Goal: Task Accomplishment & Management: Complete application form

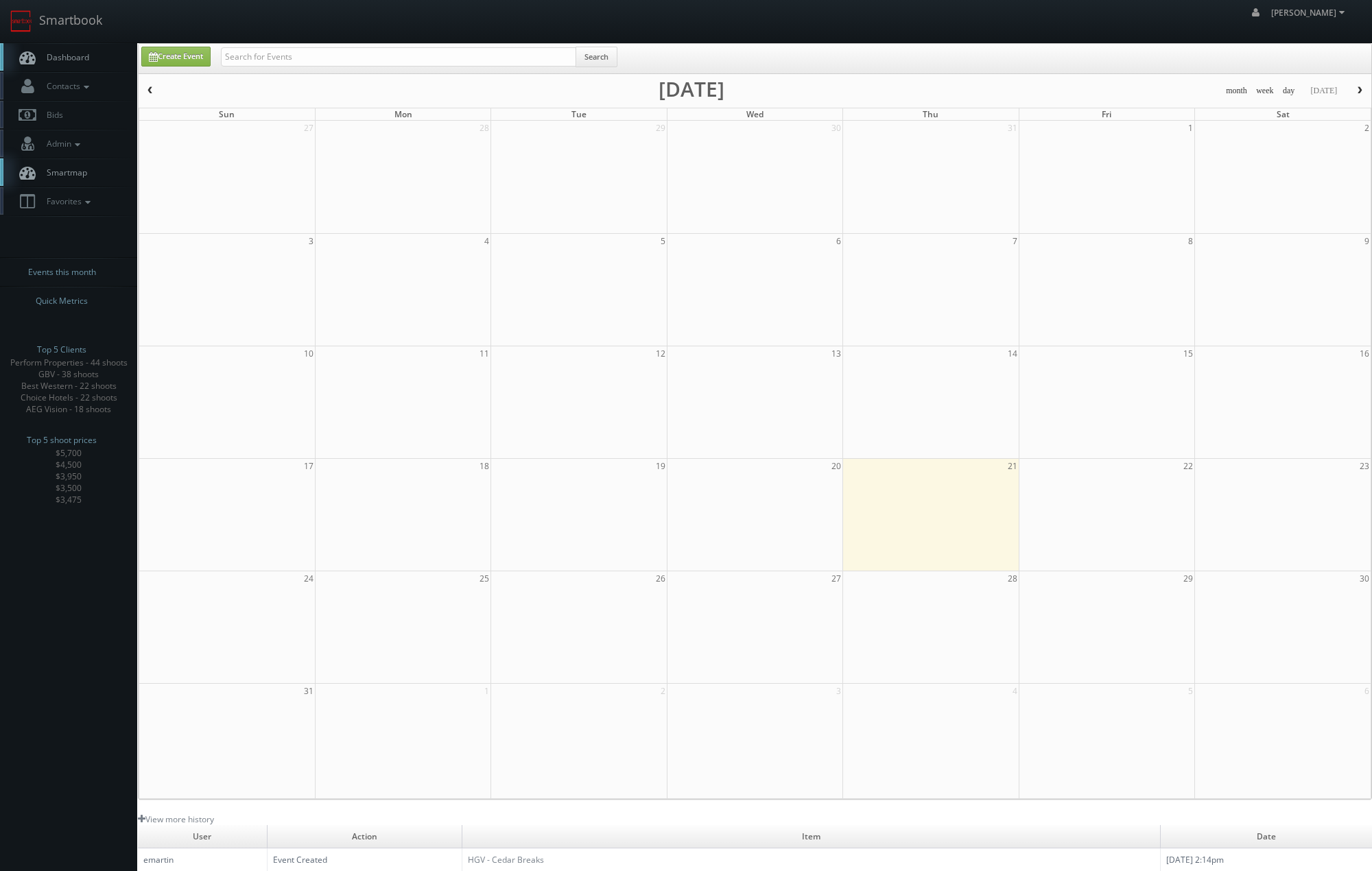
click at [1357, 91] on span "button" at bounding box center [1360, 91] width 10 height 8
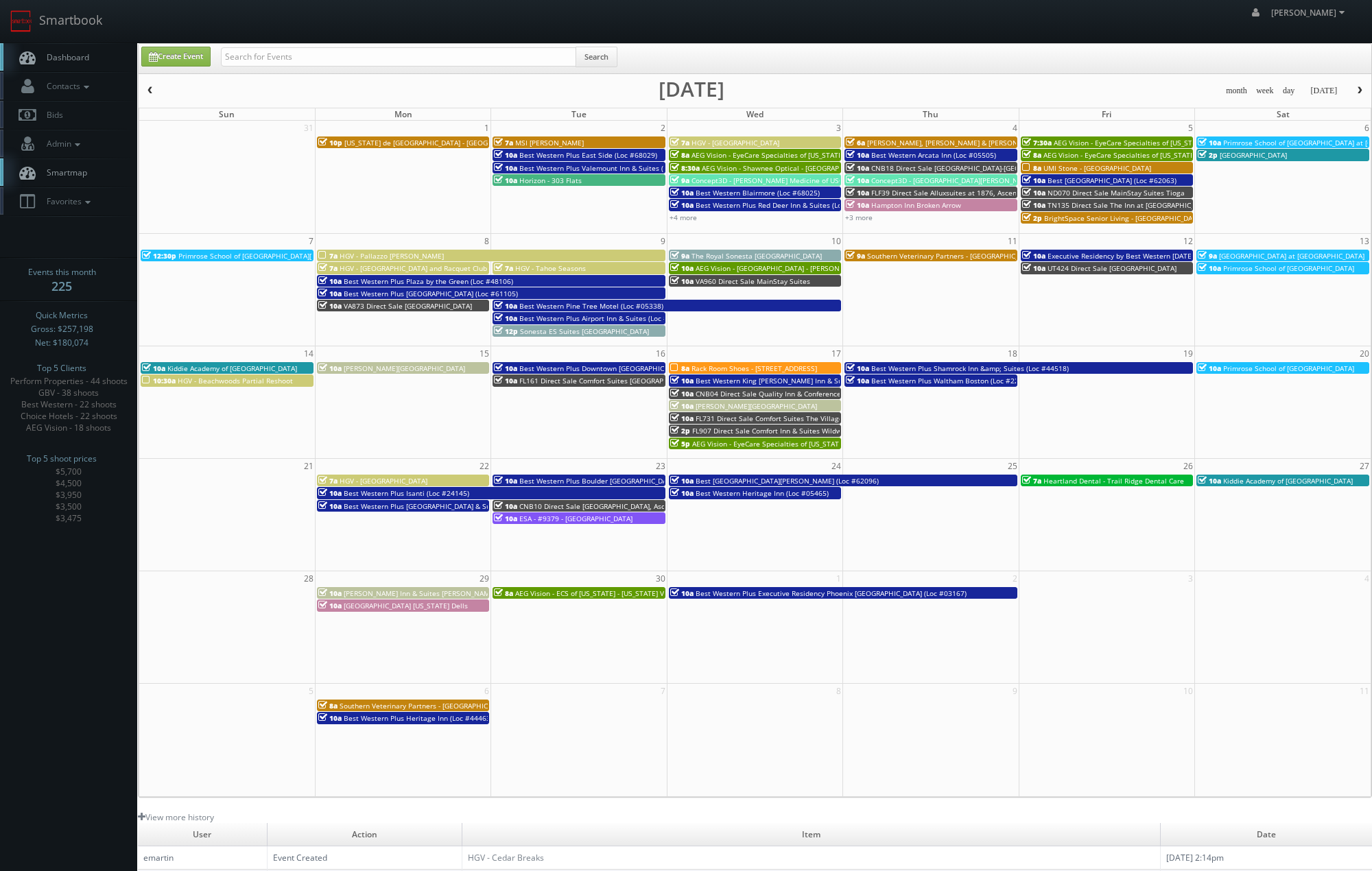
click at [1061, 84] on div "month week day [DATE] [DATE]" at bounding box center [755, 91] width 1233 height 17
click at [1359, 84] on button "button" at bounding box center [1359, 91] width 24 height 17
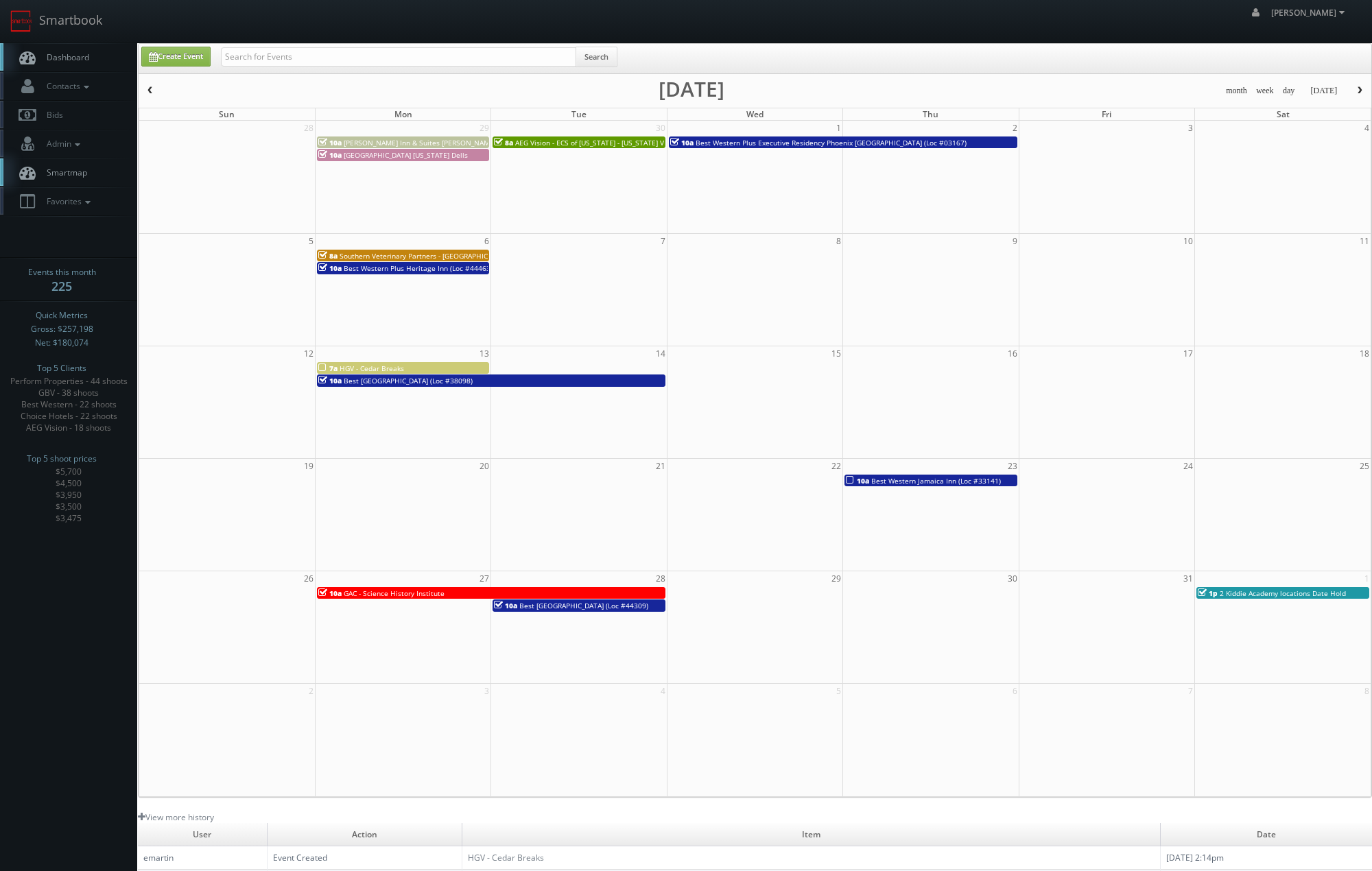
click at [1357, 85] on button "button" at bounding box center [1359, 91] width 24 height 17
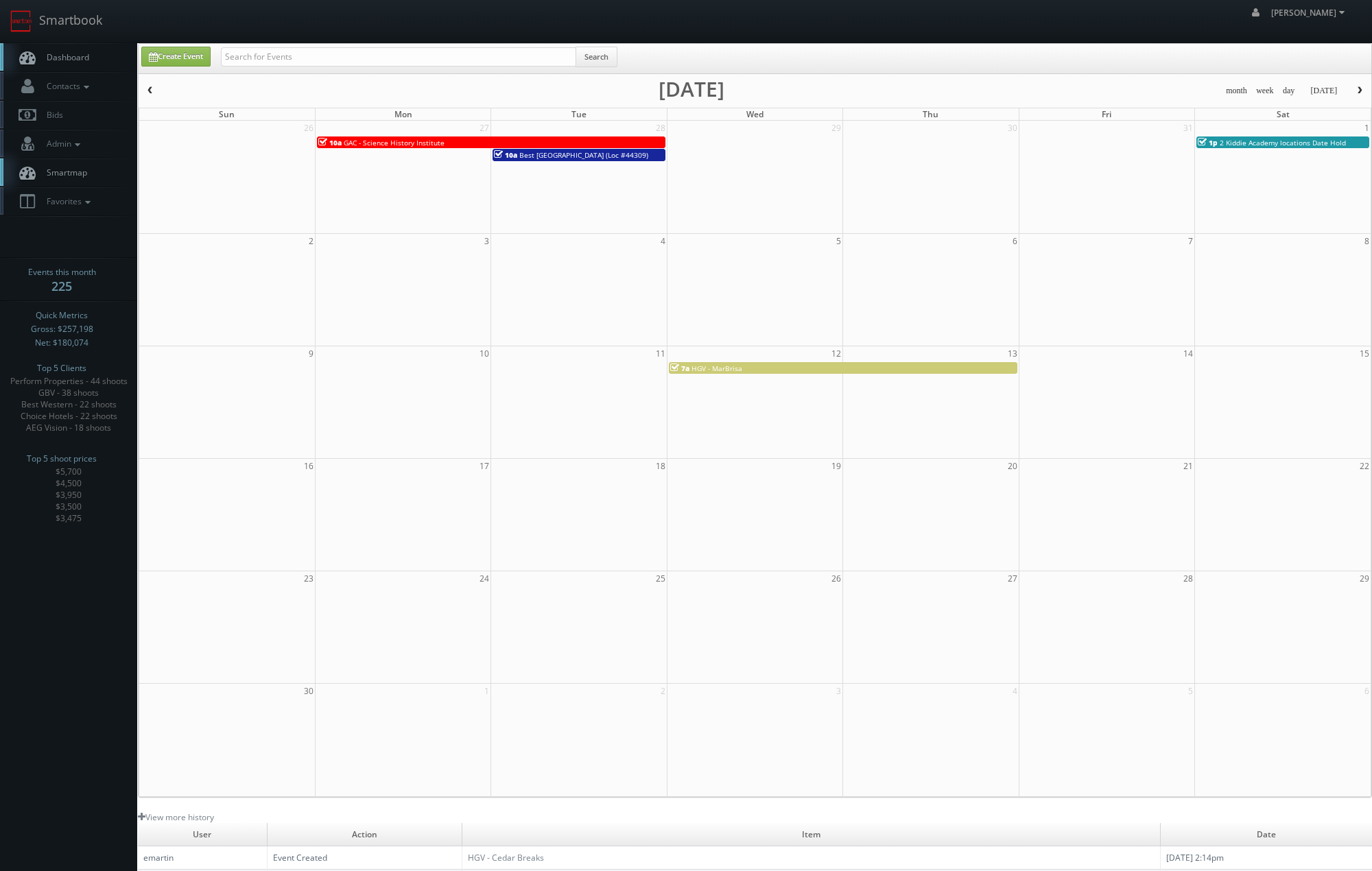
click at [411, 512] on td at bounding box center [402, 515] width 175 height 113
type input "[DATE]"
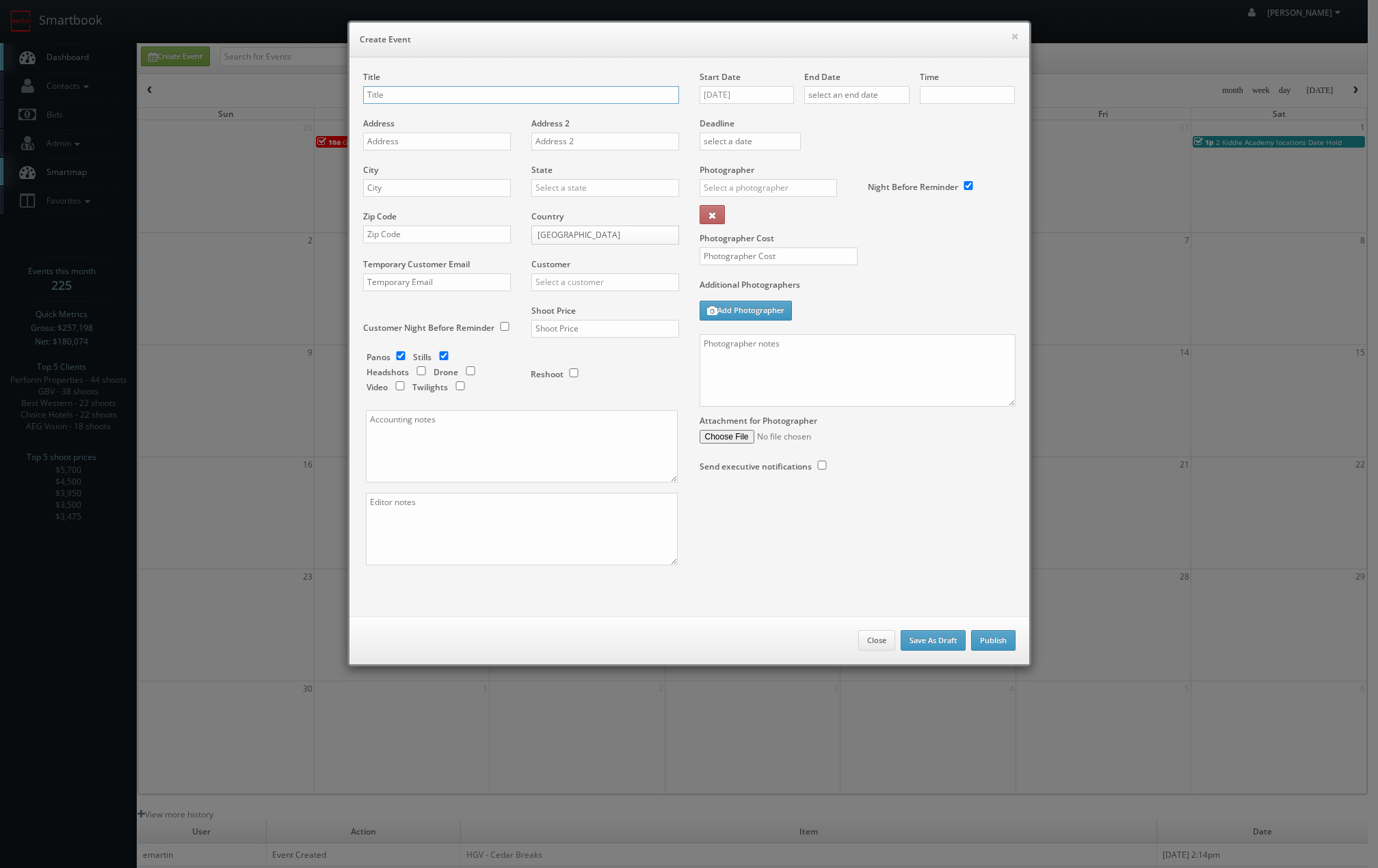
checkbox input "true"
type input "10:00am"
checkbox input "true"
type input "Omni [GEOGRAPHIC_DATA]"
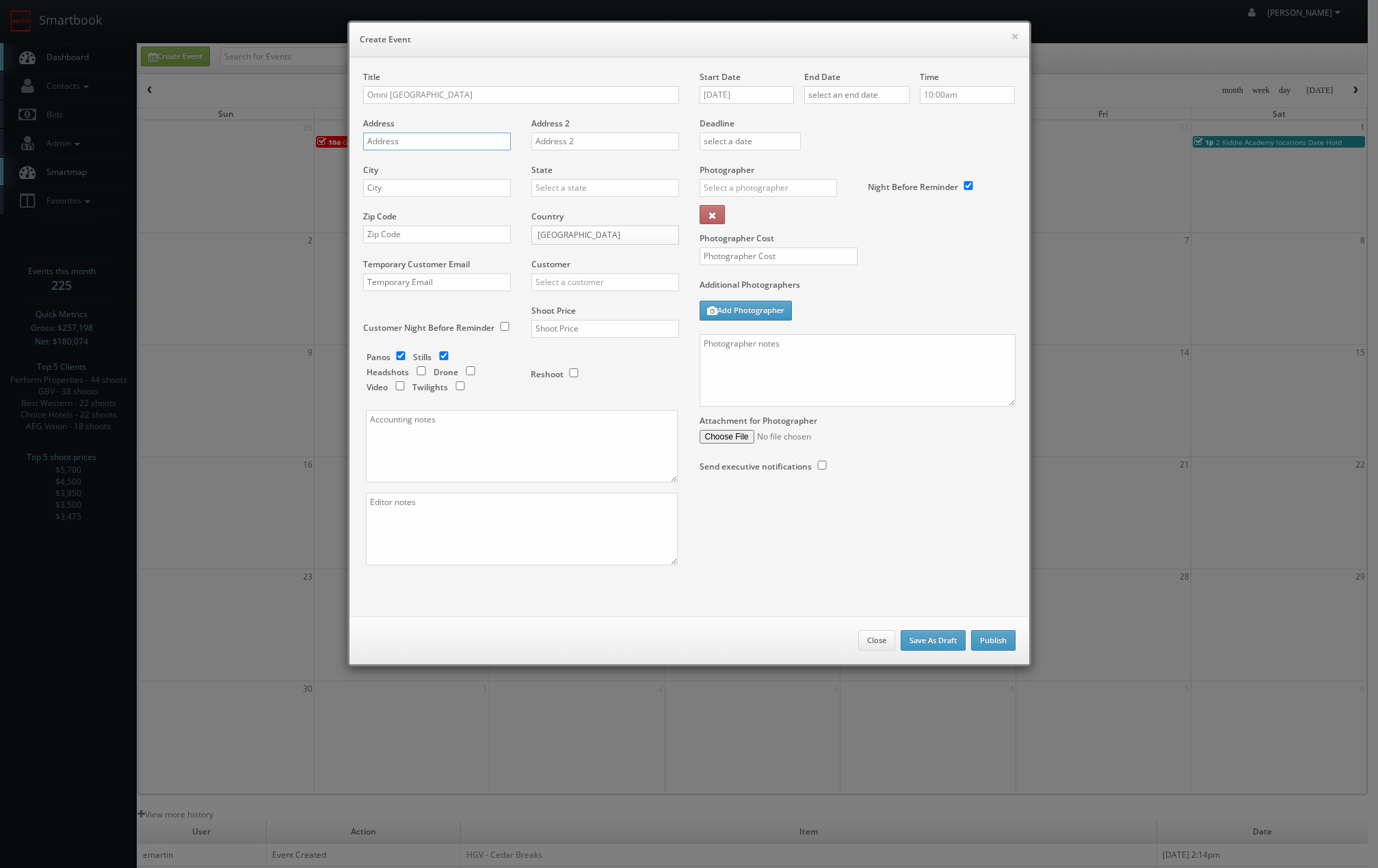
drag, startPoint x: 436, startPoint y: 137, endPoint x: 698, endPoint y: 195, distance: 268.3
click at [435, 137] on input "text" at bounding box center [437, 141] width 148 height 18
click at [441, 146] on input "text" at bounding box center [437, 141] width 148 height 18
click at [436, 136] on input "1850" at bounding box center [437, 141] width 148 height 18
type input "[STREET_ADDRESS]"
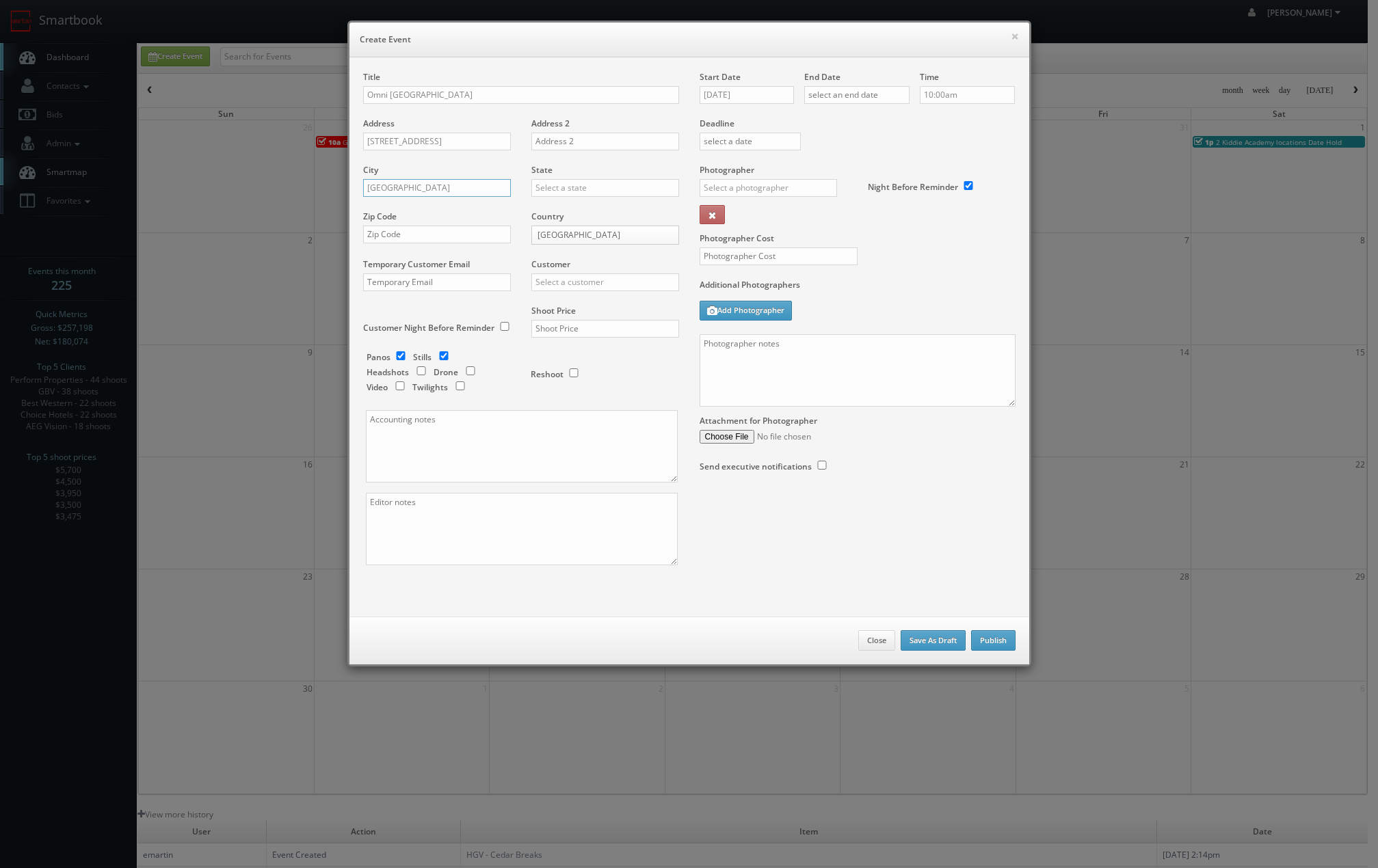
type input "[GEOGRAPHIC_DATA]"
click at [572, 358] on div "[US_STATE]" at bounding box center [606, 356] width 146 height 23
type input "[US_STATE]"
click at [457, 244] on div "Zip Code" at bounding box center [442, 233] width 158 height 46
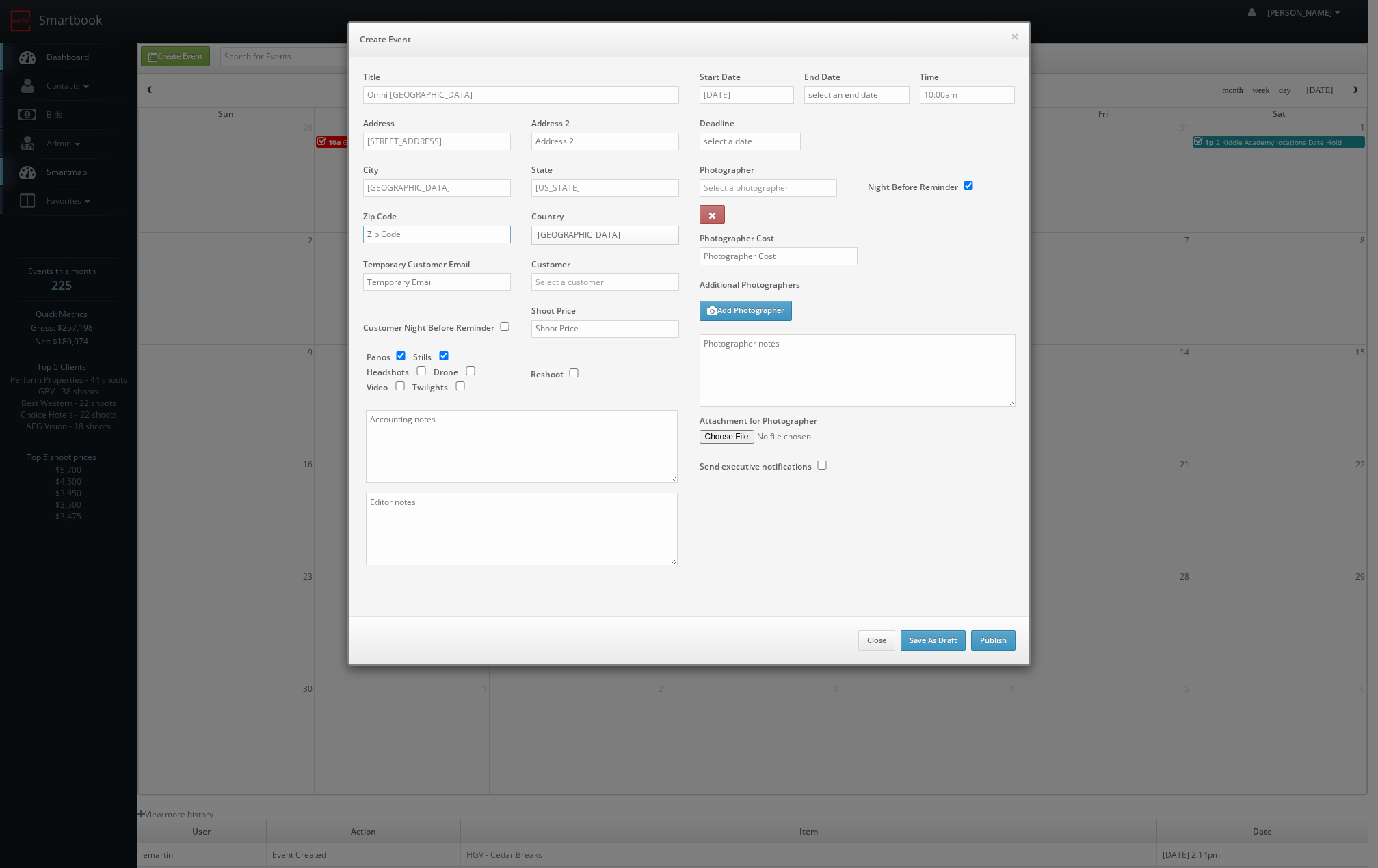
drag, startPoint x: 457, startPoint y: 236, endPoint x: 471, endPoint y: 241, distance: 14.9
click at [458, 239] on input "text" at bounding box center [437, 235] width 148 height 18
type input "33316"
click at [572, 289] on input "text" at bounding box center [606, 283] width 148 height 18
click at [556, 306] on div "Omni Hotels" at bounding box center [606, 305] width 146 height 23
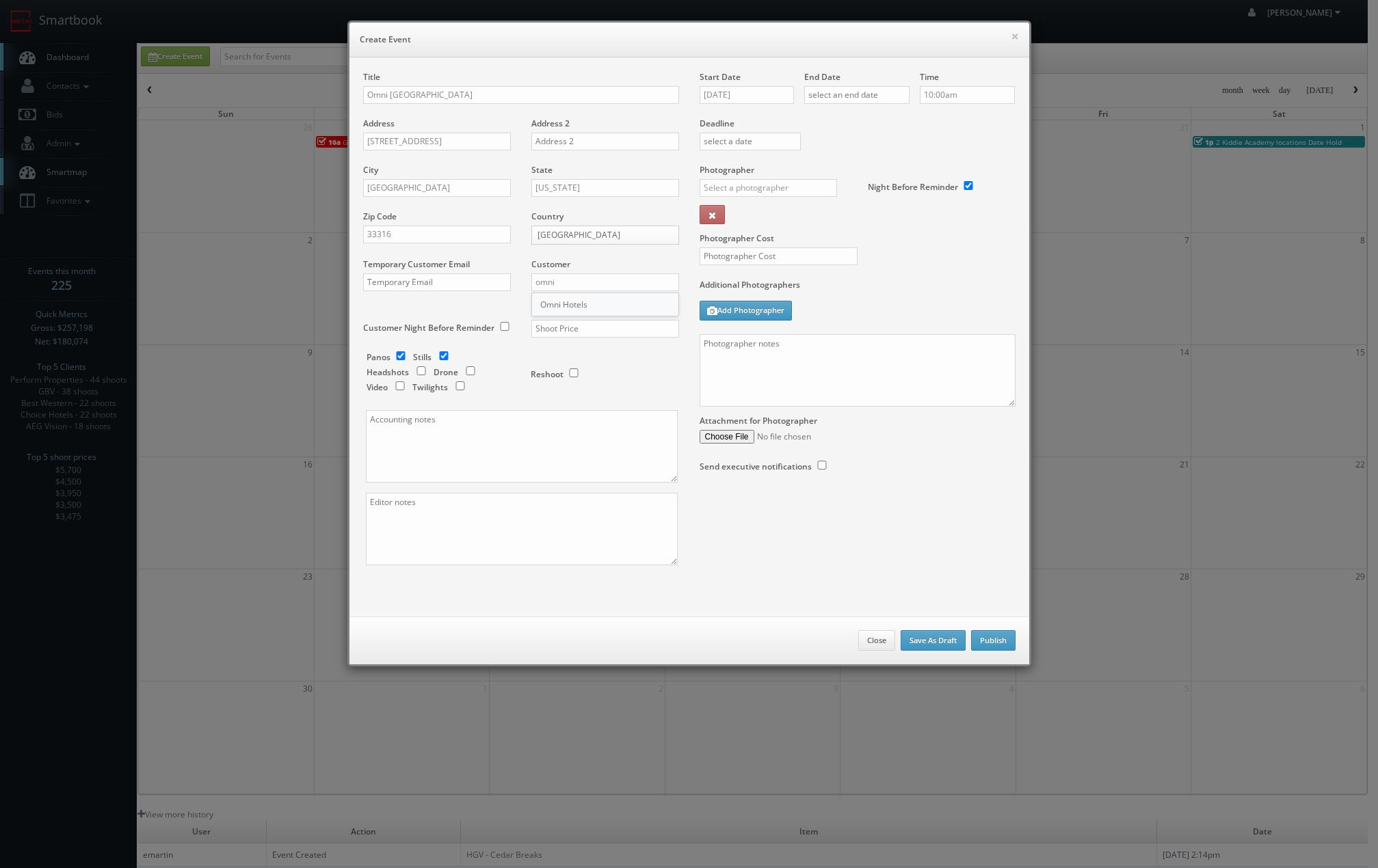
type input "Omni Hotels"
click at [564, 324] on input "text" at bounding box center [606, 329] width 148 height 18
drag, startPoint x: 969, startPoint y: 93, endPoint x: 813, endPoint y: 102, distance: 156.3
click at [830, 93] on div "Start Date [DATE] End Date Time 10:00am Deadline Photographer _justin _photog1 …" at bounding box center [858, 285] width 337 height 429
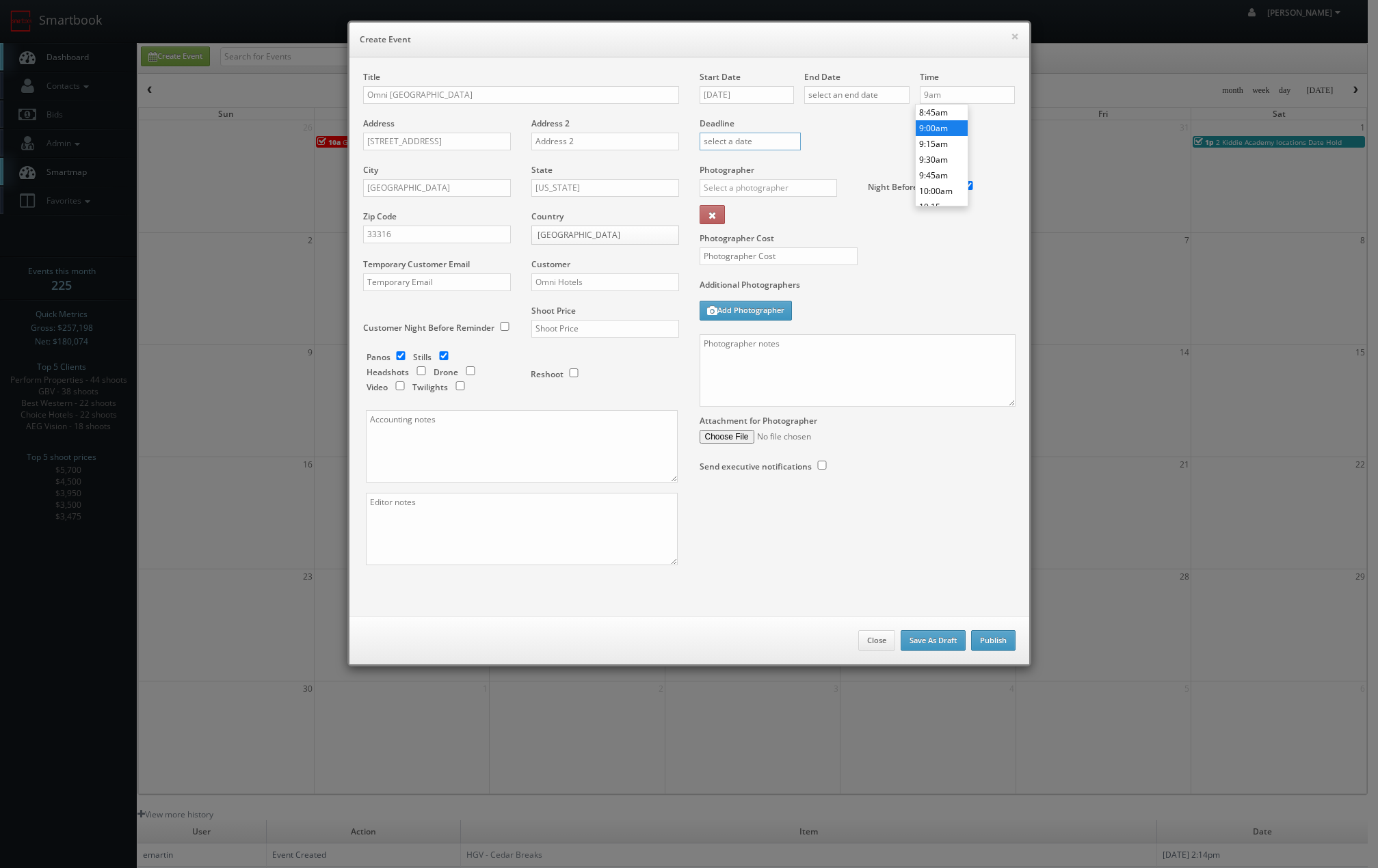
type input "9:00am"
drag, startPoint x: 898, startPoint y: 249, endPoint x: 814, endPoint y: 244, distance: 84.1
click at [886, 249] on div "Photographer Cost" at bounding box center [858, 221] width 337 height 115
click at [746, 258] on input "text" at bounding box center [779, 257] width 158 height 18
type input "4"
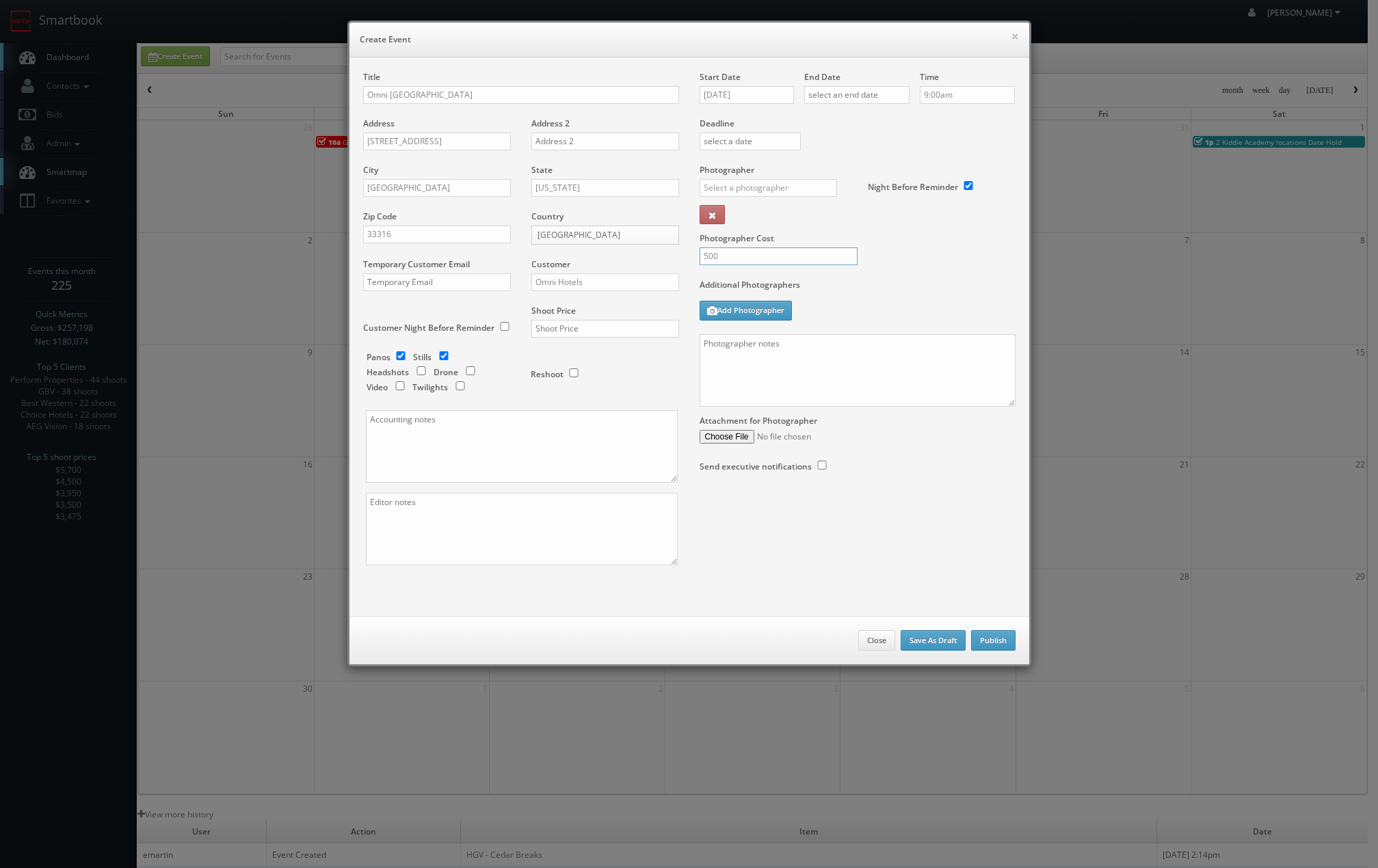
drag, startPoint x: 746, startPoint y: 252, endPoint x: 670, endPoint y: 238, distance: 77.3
click at [670, 240] on div "Title Omni [GEOGRAPHIC_DATA] Address [STREET_ADDRESS] Address 2 City [GEOGRAPHI…" at bounding box center [689, 330] width 673 height 519
type input "550"
click at [740, 189] on input "text" at bounding box center [768, 188] width 137 height 18
click at [757, 241] on div "[PERSON_NAME]" at bounding box center [774, 241] width 146 height 23
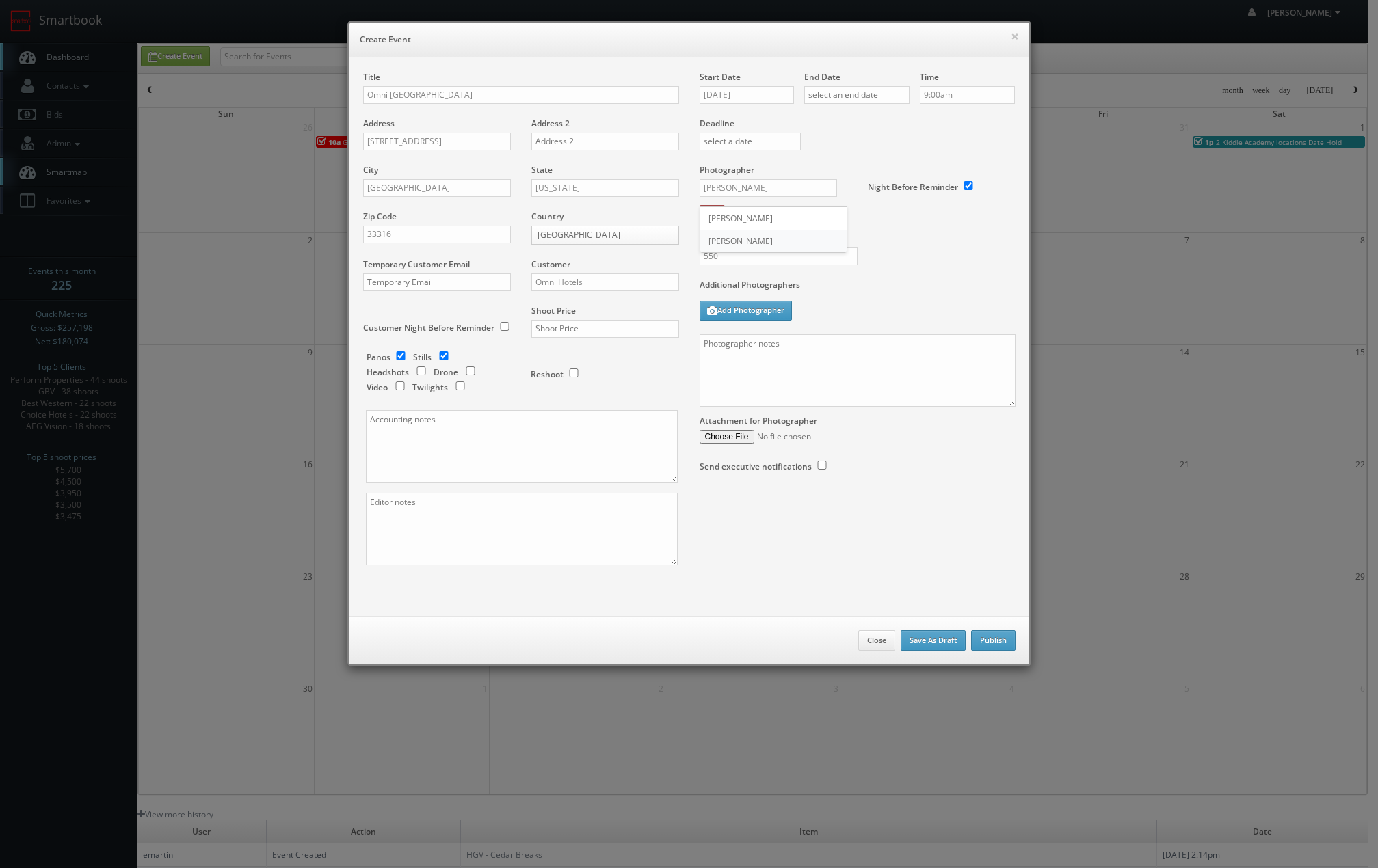
type input "[PERSON_NAME]"
click at [791, 355] on textarea at bounding box center [858, 370] width 316 height 72
type textarea "Contact is [PERSON_NAME], we need to deliver"
drag, startPoint x: 901, startPoint y: 93, endPoint x: 854, endPoint y: 100, distance: 47.5
click at [862, 93] on div "Start Date [DATE] End Date Time 9:00am Deadline Photographer [PERSON_NAME] _jus…" at bounding box center [858, 285] width 337 height 429
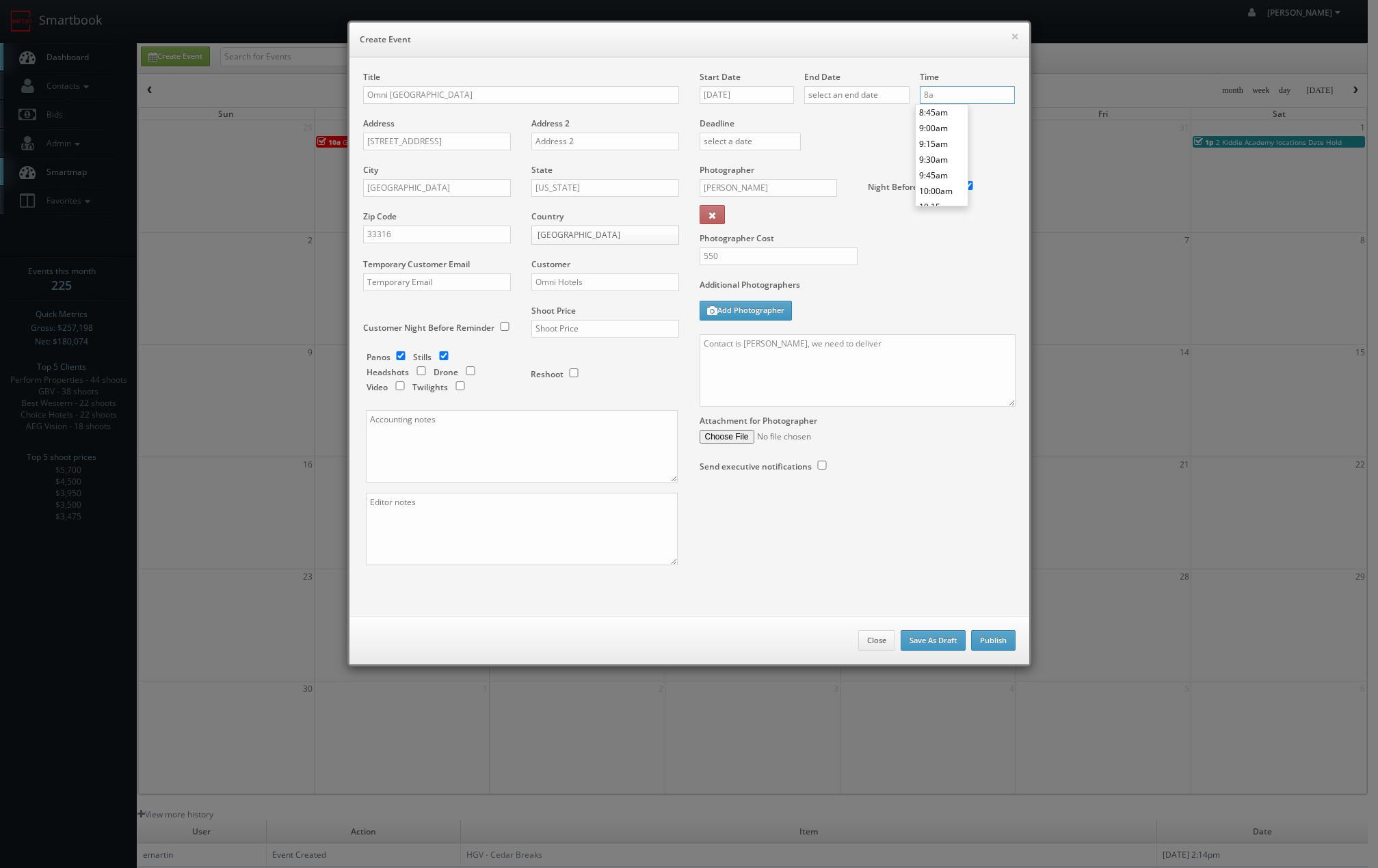
scroll to position [488, 0]
type input "8:00am"
click at [859, 112] on div "End Date" at bounding box center [857, 93] width 106 height 46
click at [797, 388] on textarea "Contact is [PERSON_NAME], we need to deliver" at bounding box center [858, 370] width 316 height 72
click at [910, 360] on textarea "Contact is [PERSON_NAME], we need to deliver" at bounding box center [858, 370] width 316 height 72
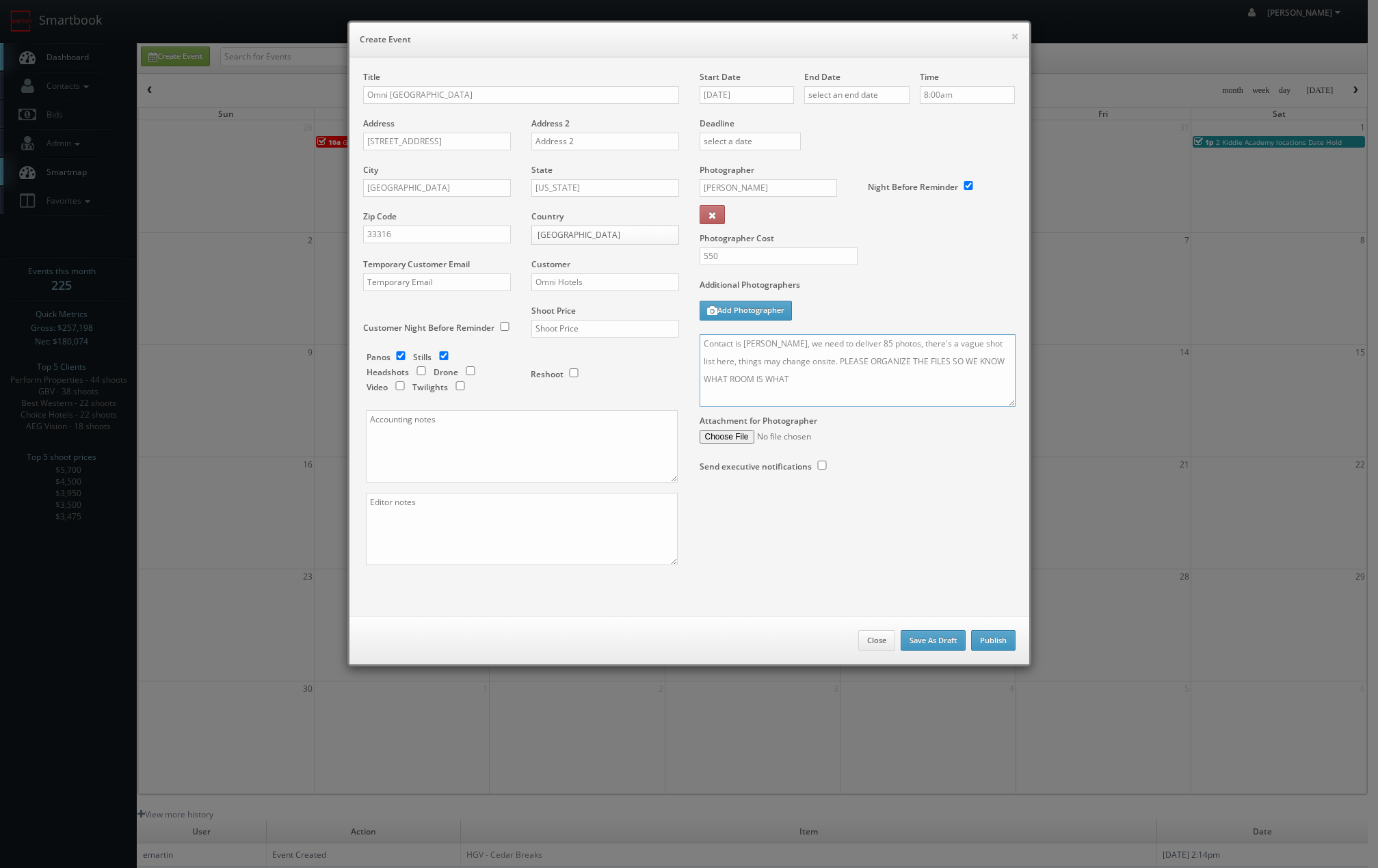
type textarea "Contact is [PERSON_NAME], we need to deliver 85 photos, there's a vague shot li…"
click at [584, 313] on div "Shoot Price" at bounding box center [600, 328] width 158 height 46
click at [580, 317] on div "Shoot Price" at bounding box center [600, 328] width 158 height 46
click at [575, 330] on input "text" at bounding box center [606, 329] width 148 height 18
type input "1,900"
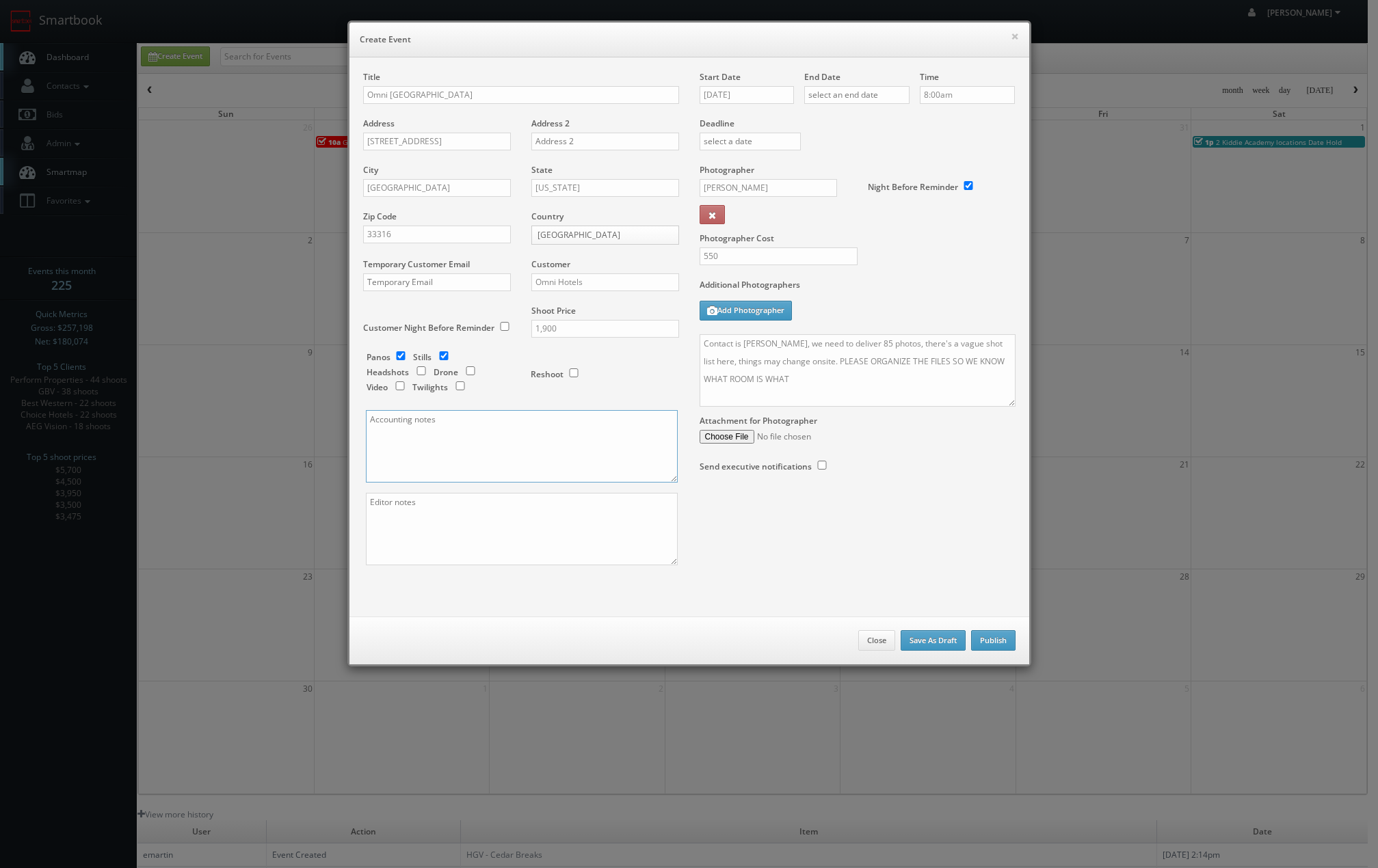
click at [467, 455] on textarea at bounding box center [522, 446] width 312 height 72
type textarea "invoice [PERSON_NAME][EMAIL_ADDRESS][PERSON_NAME][DOMAIN_NAME]"
click at [883, 382] on textarea "Contact is [PERSON_NAME], we need to deliver 85 photos, there's a vague shot li…" at bounding box center [858, 370] width 316 height 72
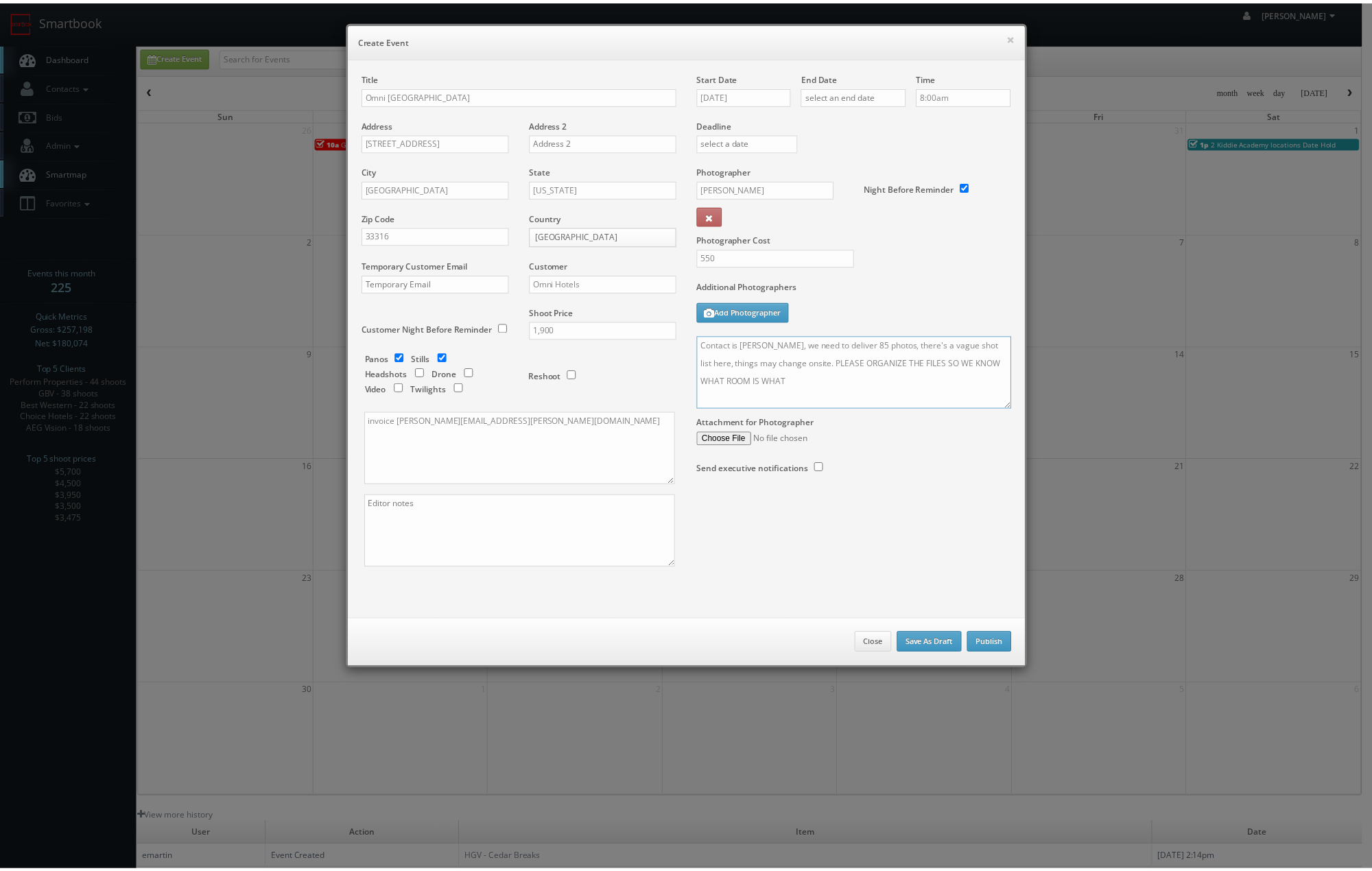
scroll to position [15, 0]
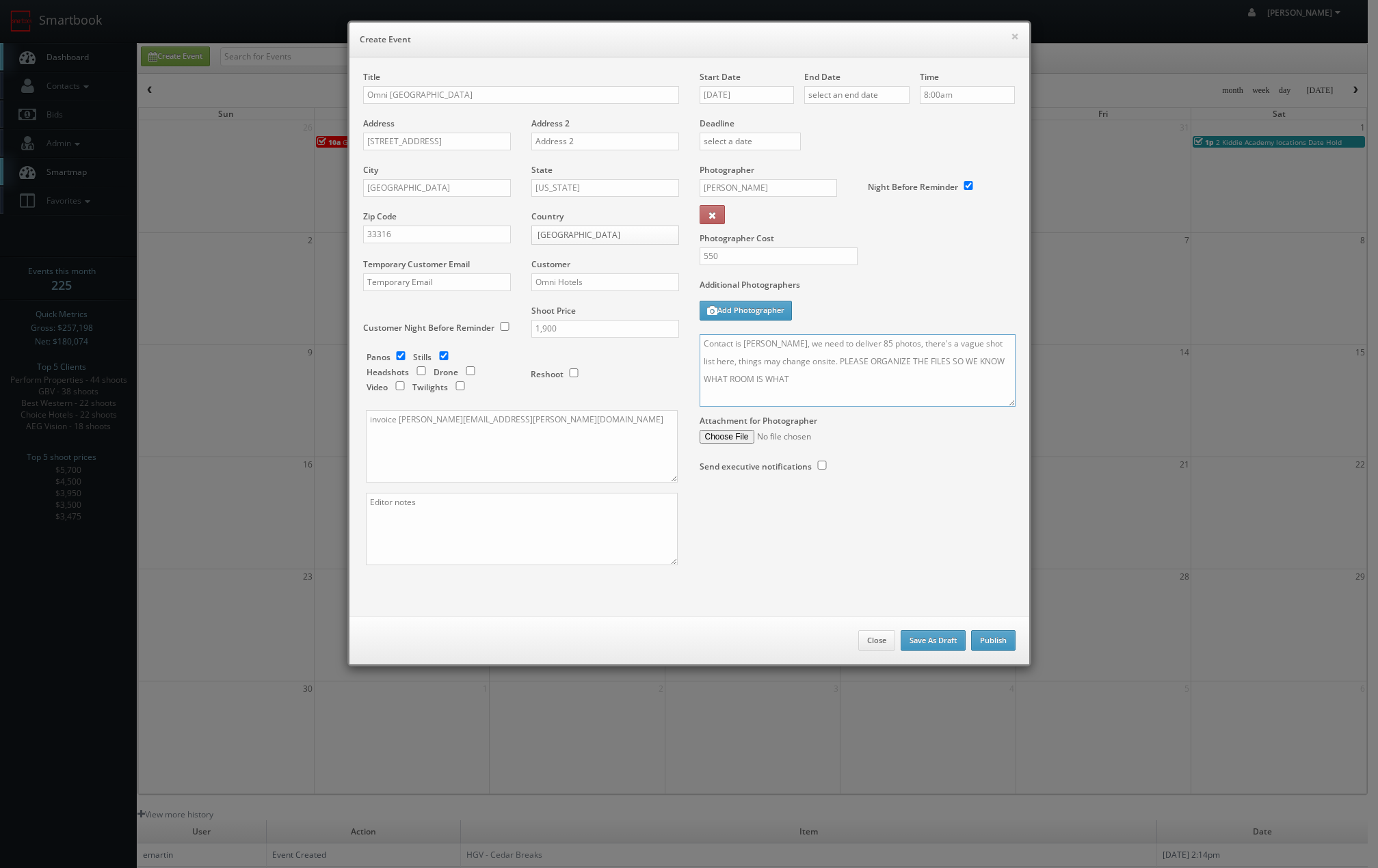
paste textarea "1. Guest Room - Deluxe K 2. Guest Room - Deluxe QQ 3. Guest Room - Premier K 4.…"
type textarea "Contact is [PERSON_NAME], we need to deliver 85 photos, there's a vague shot li…"
click at [999, 644] on button "Publish" at bounding box center [993, 640] width 45 height 20
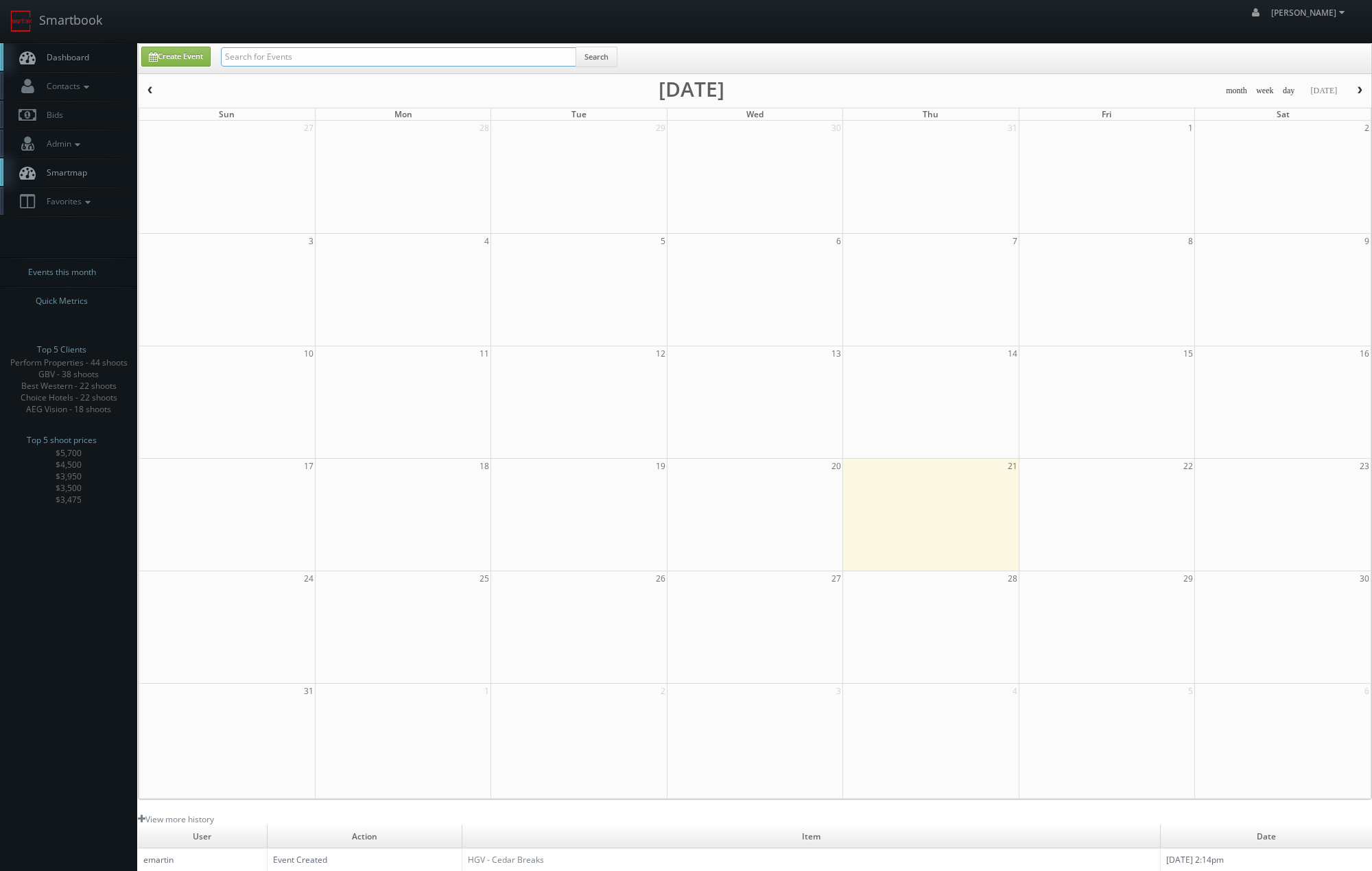
click at [426, 55] on input "text" at bounding box center [399, 57] width 355 height 20
type input "omni"
